Goal: Book appointment/travel/reservation

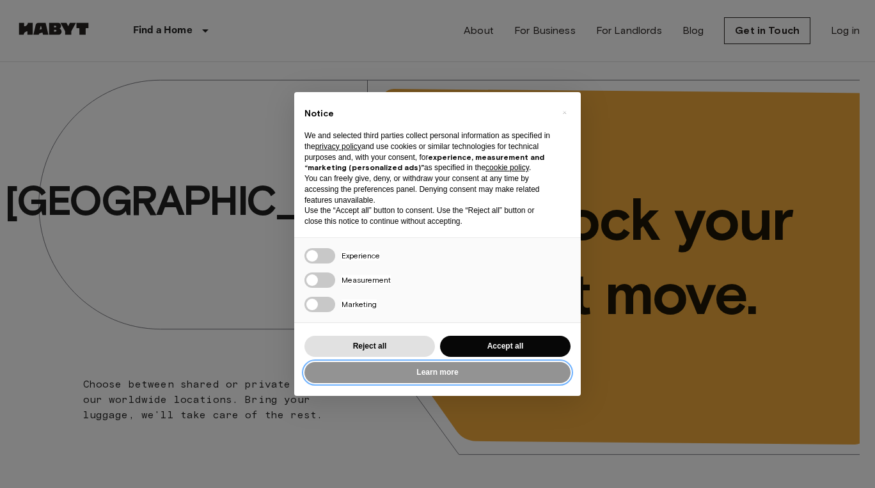
click at [375, 383] on button "Learn more" at bounding box center [437, 372] width 266 height 21
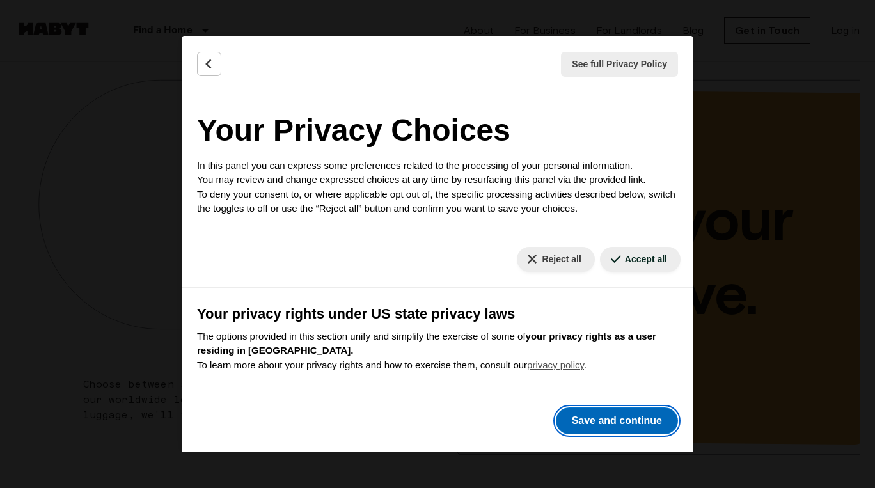
click at [613, 420] on button "Save and continue" at bounding box center [617, 420] width 122 height 27
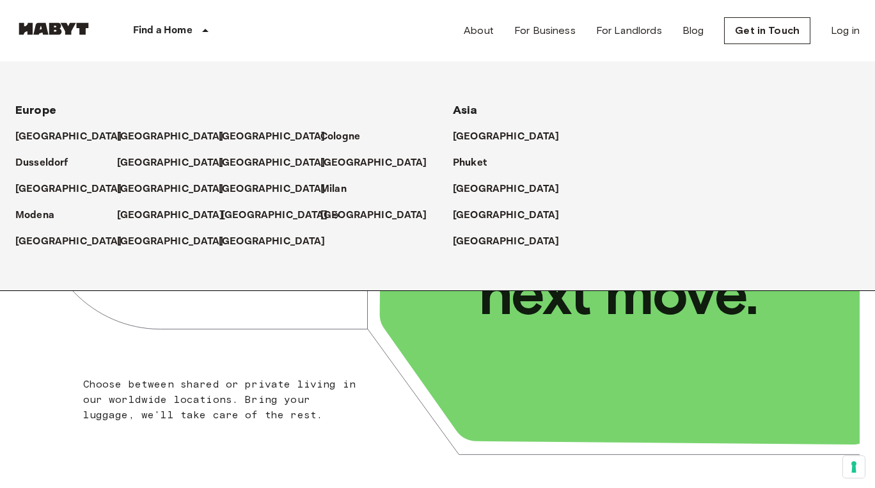
click at [232, 218] on p "[GEOGRAPHIC_DATA]" at bounding box center [274, 215] width 107 height 15
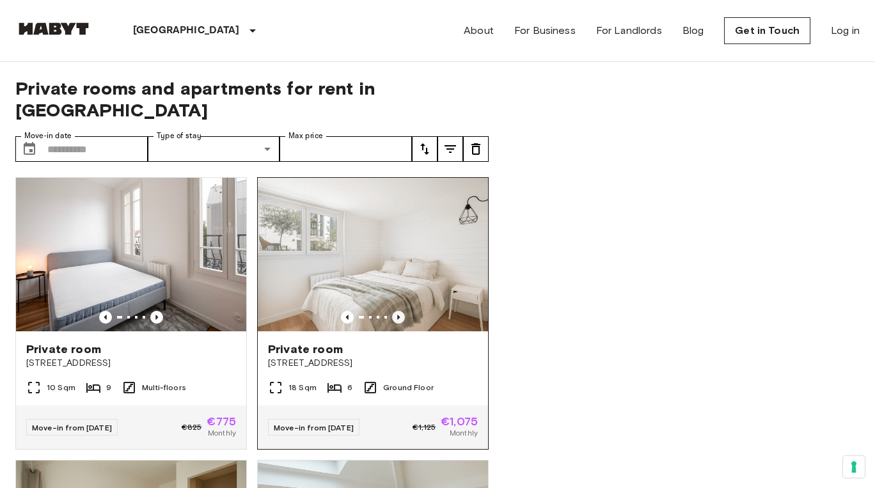
click at [396, 311] on icon "Previous image" at bounding box center [398, 317] width 13 height 13
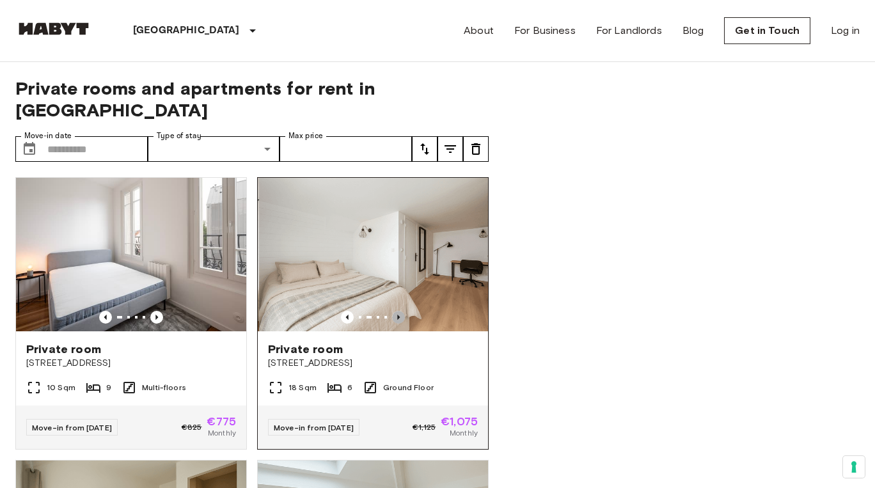
click at [395, 311] on icon "Previous image" at bounding box center [398, 317] width 13 height 13
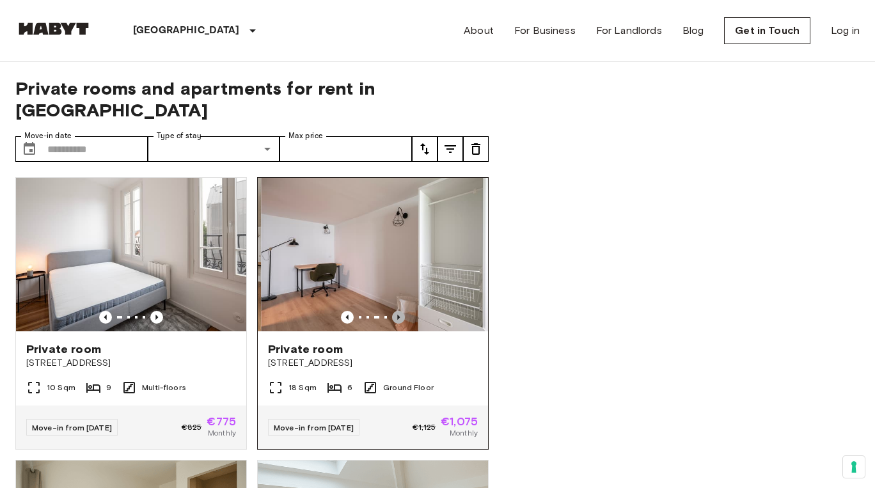
click at [395, 311] on icon "Previous image" at bounding box center [398, 317] width 13 height 13
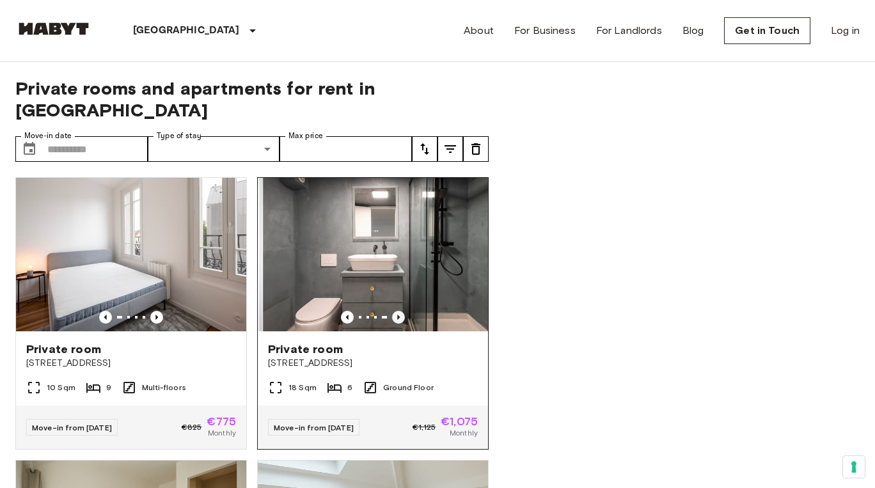
click at [395, 311] on icon "Previous image" at bounding box center [398, 317] width 13 height 13
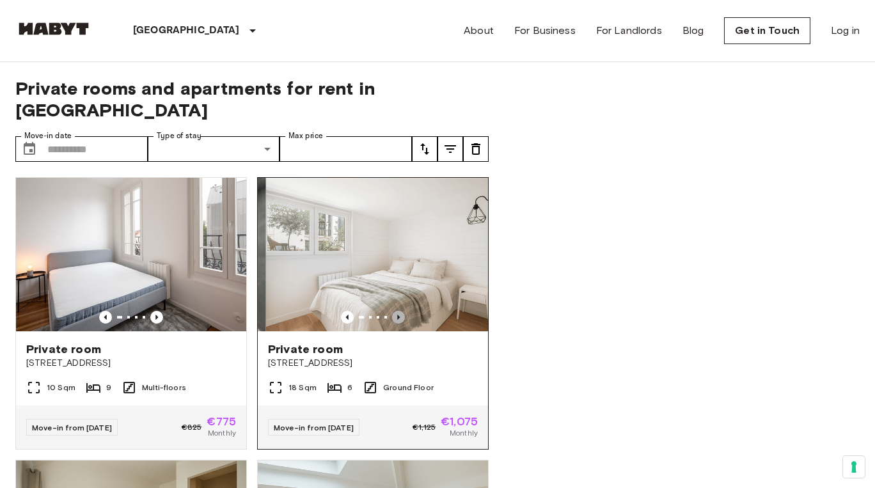
click at [395, 311] on icon "Previous image" at bounding box center [398, 317] width 13 height 13
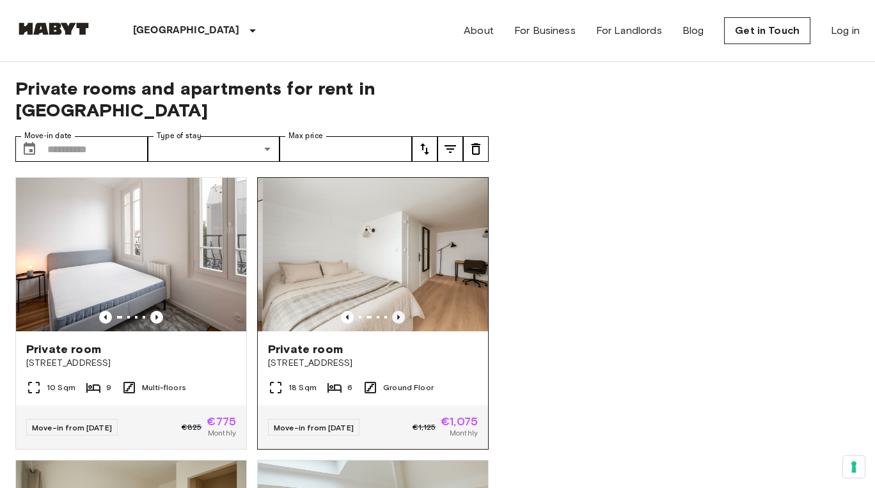
click at [396, 311] on icon "Previous image" at bounding box center [398, 317] width 13 height 13
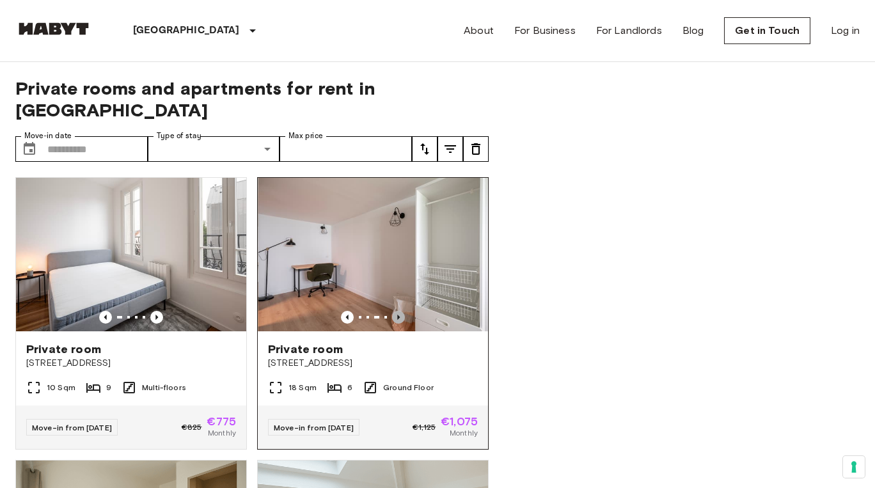
click at [396, 311] on icon "Previous image" at bounding box center [398, 317] width 13 height 13
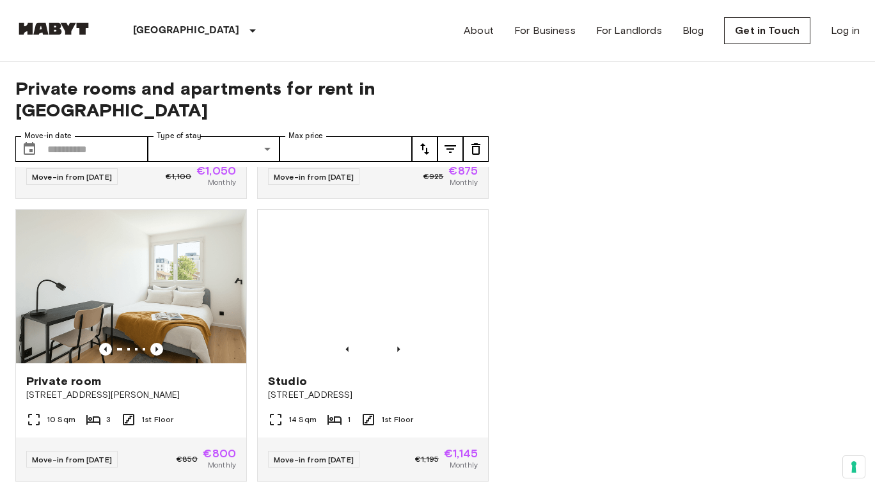
scroll to position [537, 0]
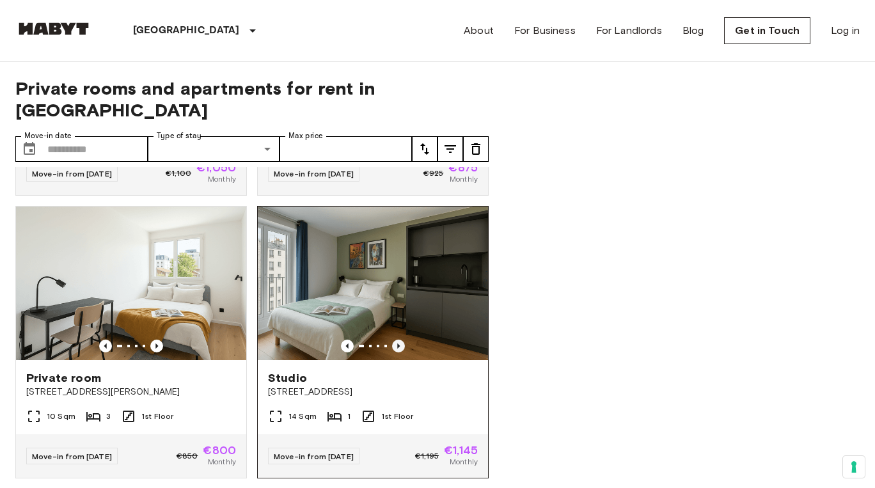
click at [400, 340] on icon "Previous image" at bounding box center [398, 346] width 13 height 13
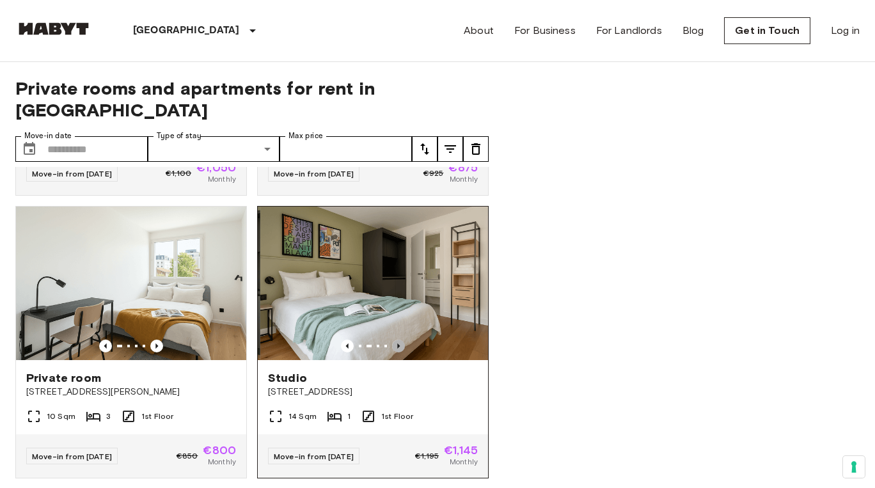
click at [401, 340] on icon "Previous image" at bounding box center [398, 346] width 13 height 13
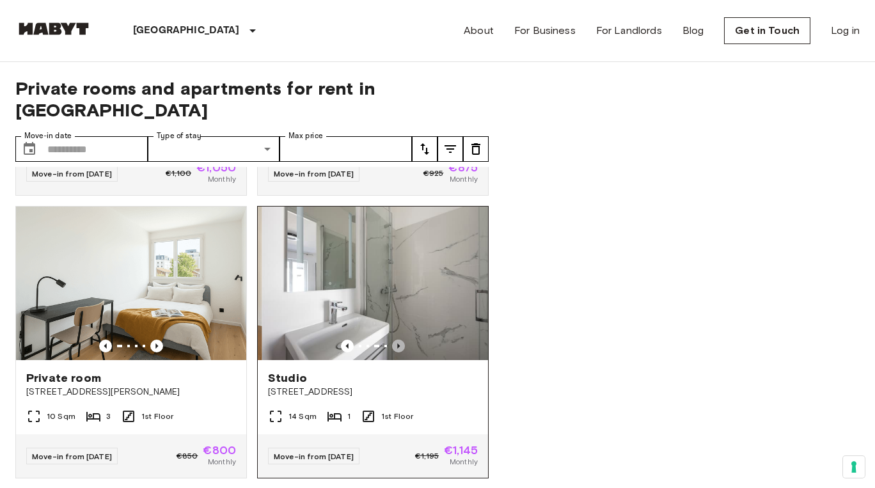
click at [401, 340] on icon "Previous image" at bounding box center [398, 346] width 13 height 13
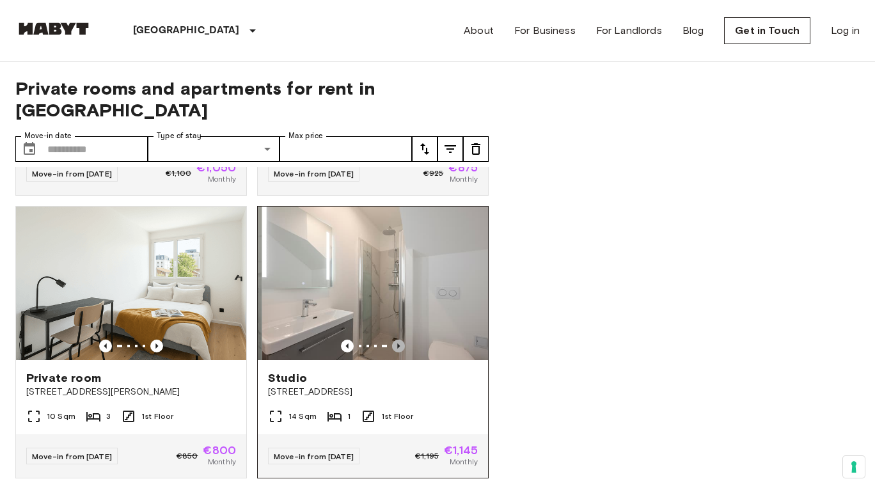
click at [401, 340] on icon "Previous image" at bounding box center [398, 346] width 13 height 13
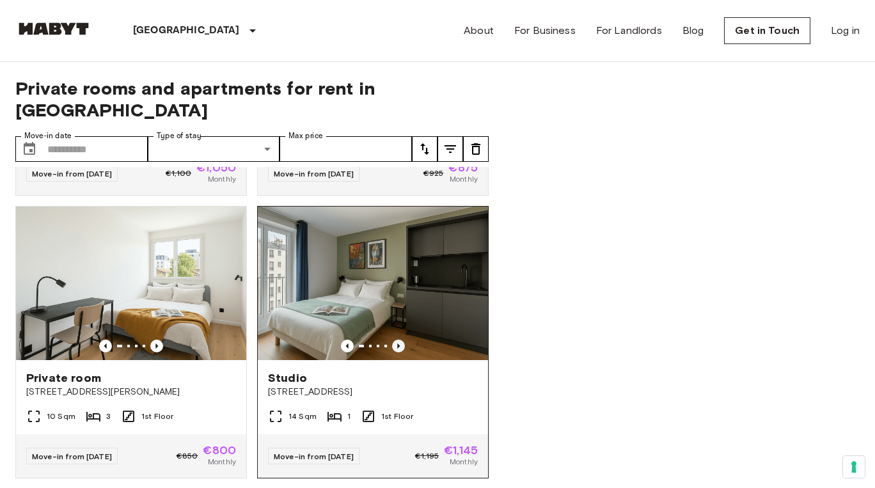
click at [401, 340] on icon "Previous image" at bounding box center [398, 346] width 13 height 13
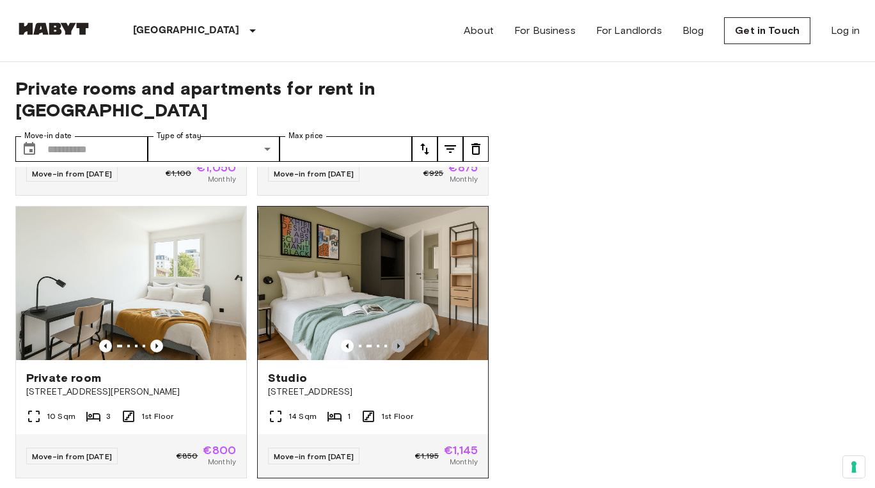
click at [401, 340] on icon "Previous image" at bounding box center [398, 346] width 13 height 13
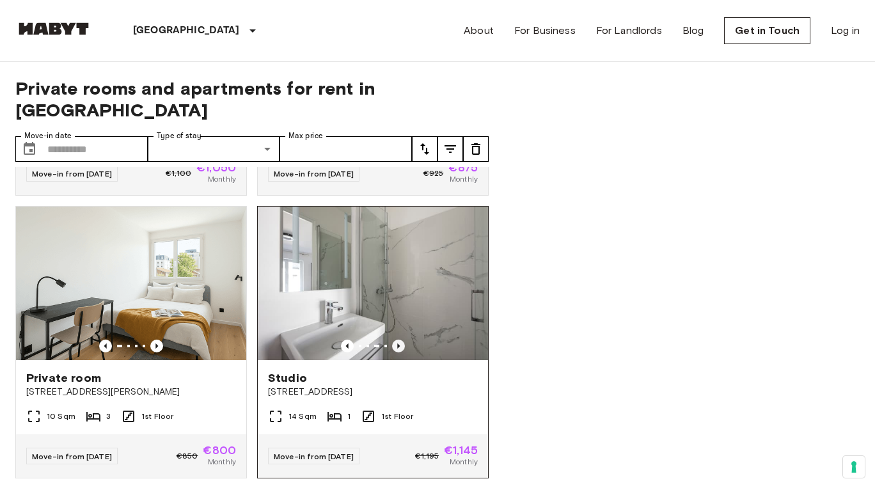
click at [401, 340] on icon "Previous image" at bounding box center [398, 346] width 13 height 13
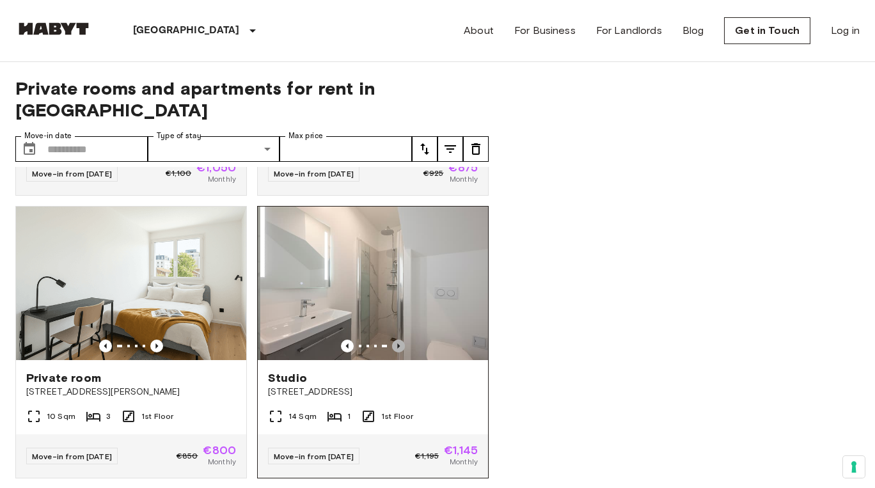
click at [401, 340] on icon "Previous image" at bounding box center [398, 346] width 13 height 13
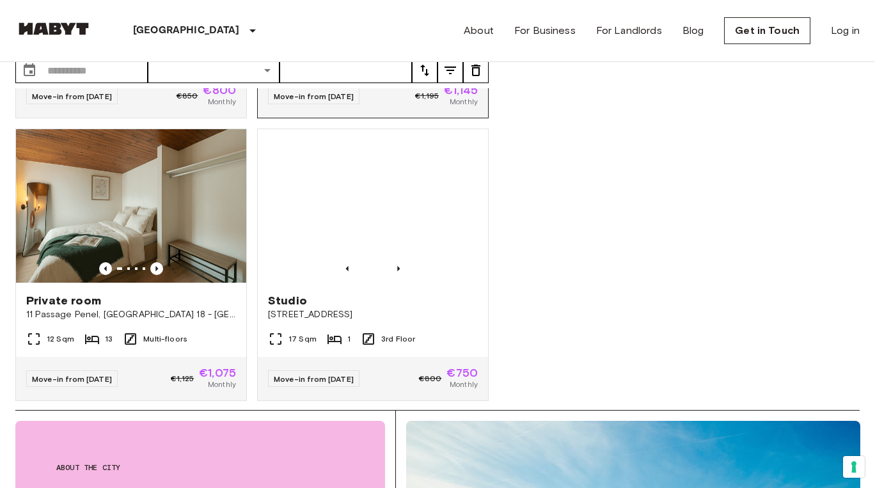
scroll to position [819, 0]
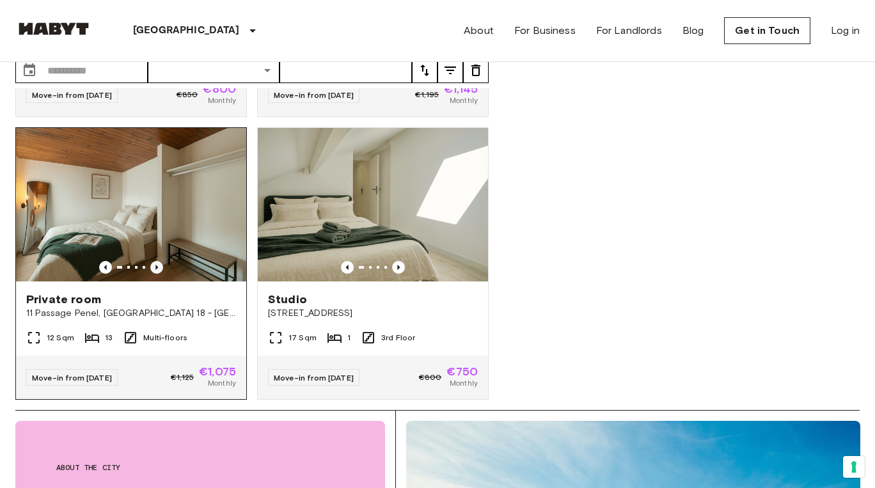
click at [156, 261] on icon "Previous image" at bounding box center [156, 267] width 13 height 13
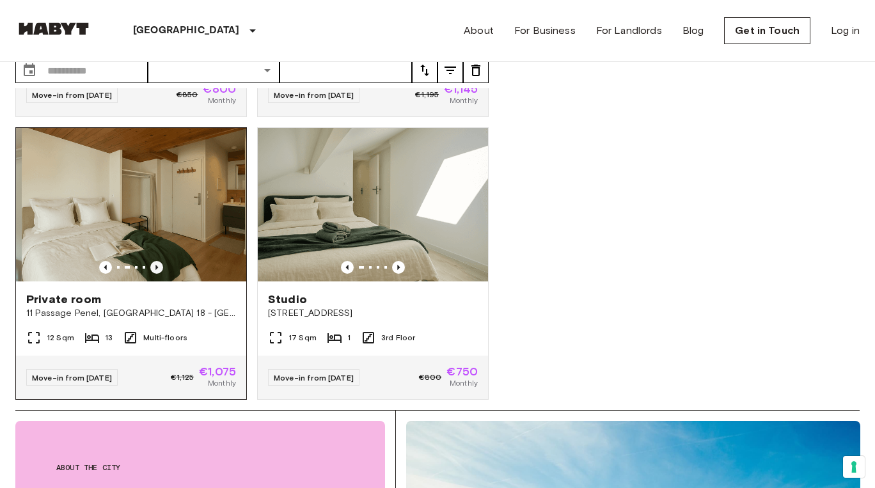
click at [157, 261] on icon "Previous image" at bounding box center [156, 267] width 13 height 13
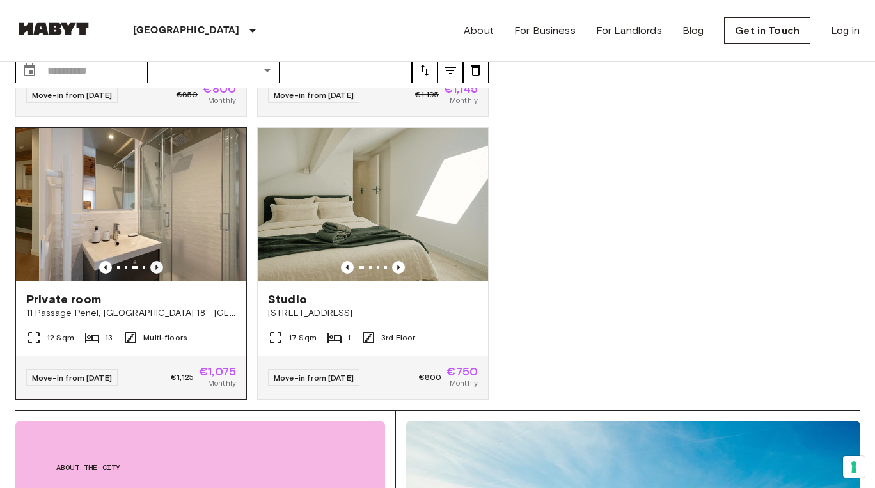
click at [157, 261] on icon "Previous image" at bounding box center [156, 267] width 13 height 13
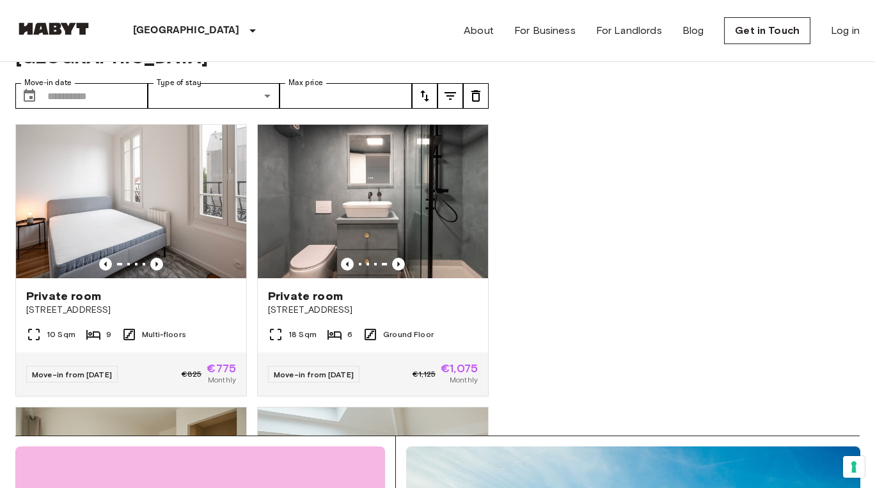
scroll to position [0, 0]
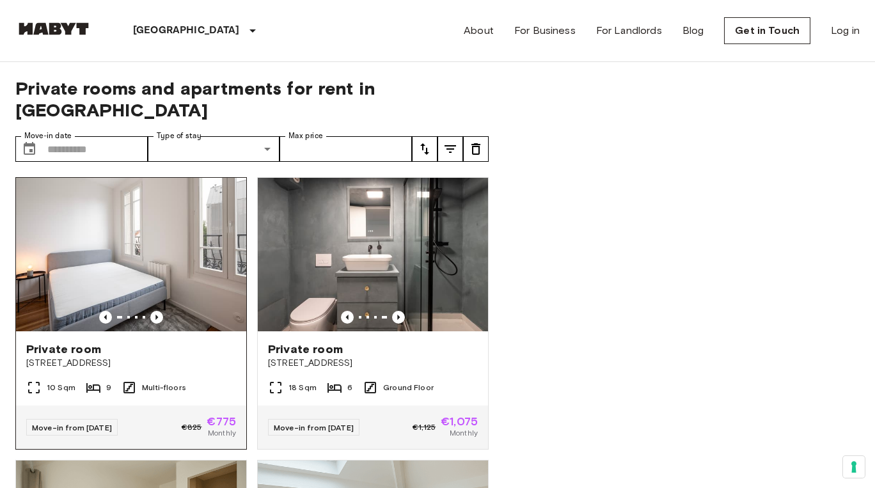
click at [164, 311] on div at bounding box center [131, 317] width 230 height 13
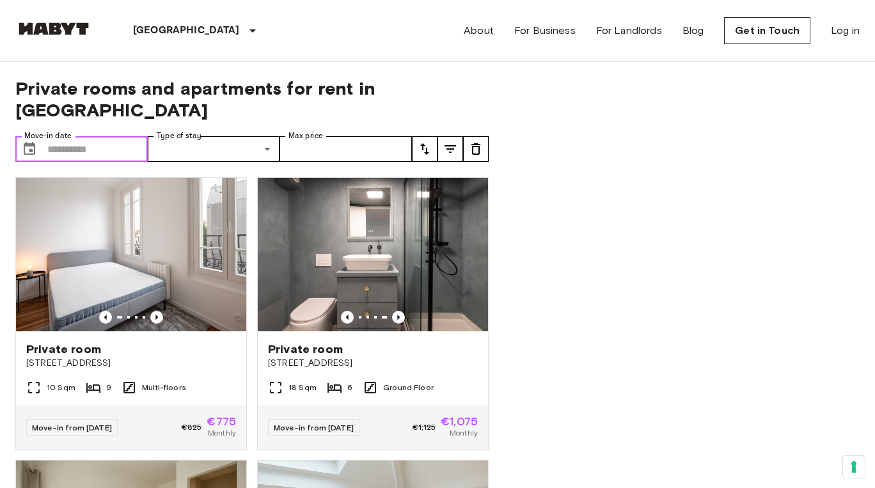
click at [122, 136] on input "Move-in date" at bounding box center [97, 149] width 100 height 26
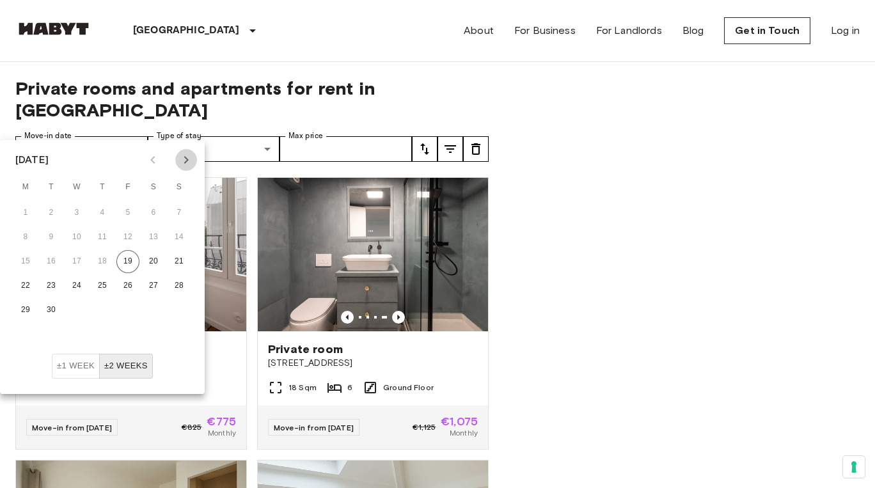
click at [185, 162] on icon "Next month" at bounding box center [186, 160] width 4 height 8
click at [75, 216] on button "1" at bounding box center [76, 212] width 23 height 23
type input "**********"
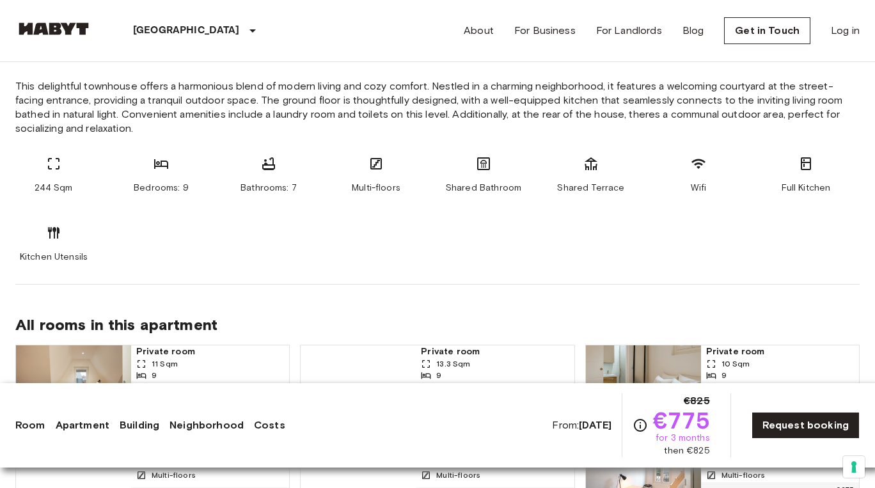
scroll to position [1074, 0]
